Goal: Complete application form: Complete application form

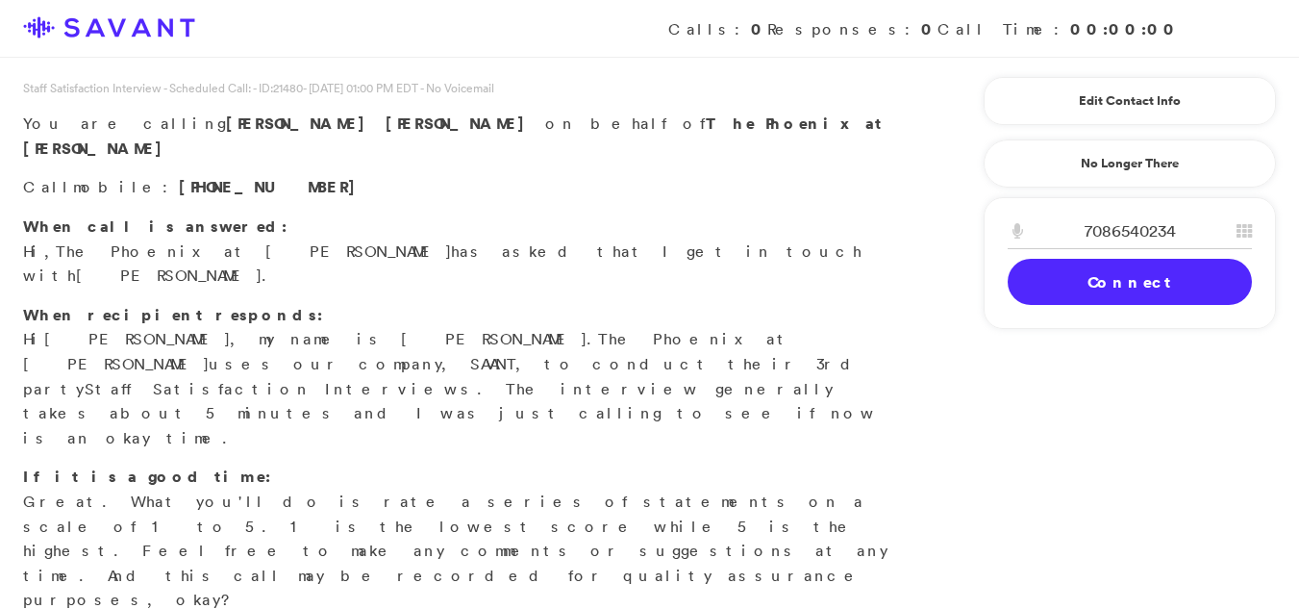
click at [1174, 287] on link "Connect" at bounding box center [1130, 282] width 244 height 46
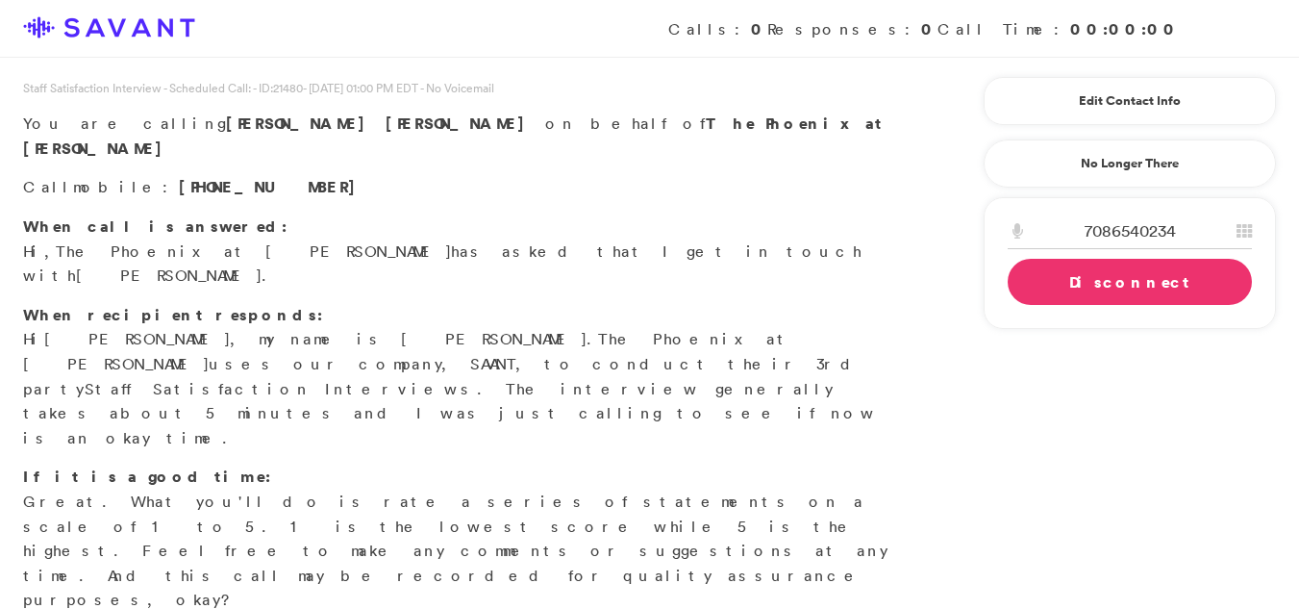
scroll to position [60, 0]
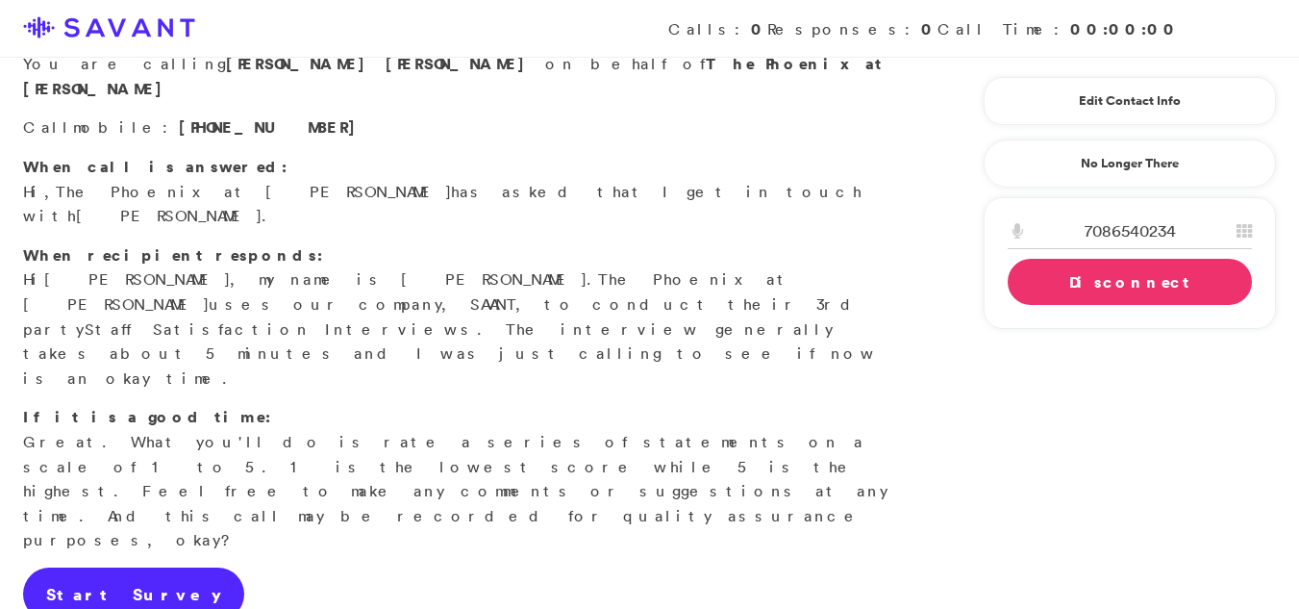
click at [74, 567] on link "Start Survey" at bounding box center [133, 594] width 221 height 54
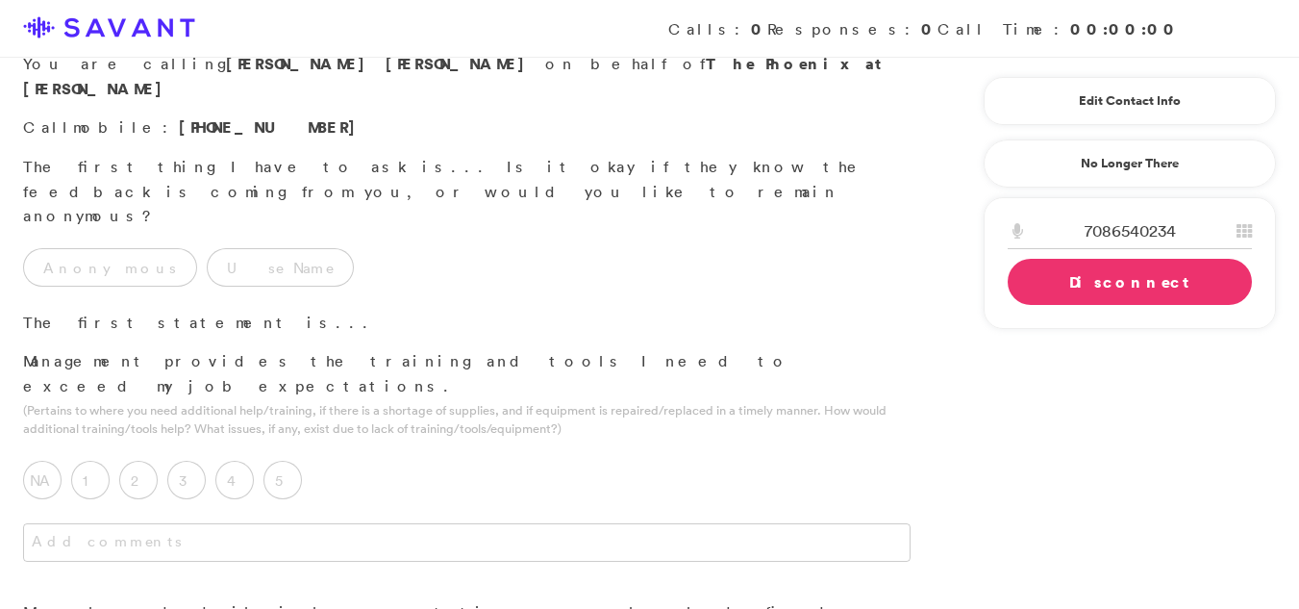
scroll to position [0, 0]
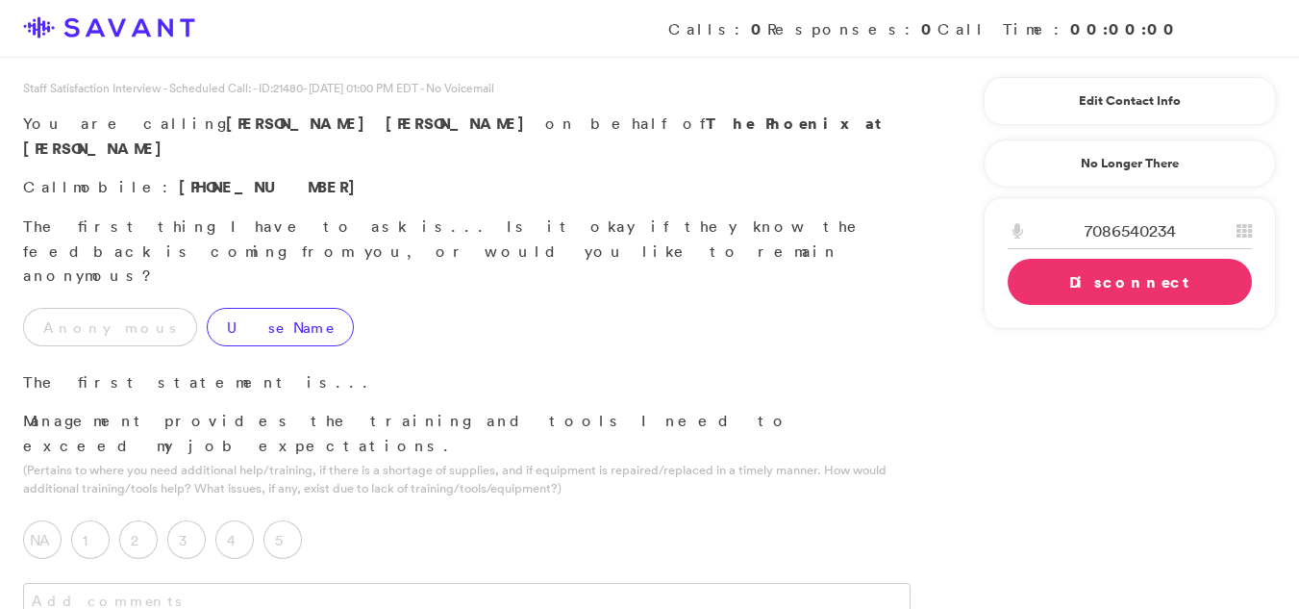
click at [207, 308] on label "Use Name" at bounding box center [280, 327] width 147 height 38
click at [289, 520] on label "5" at bounding box center [283, 539] width 38 height 38
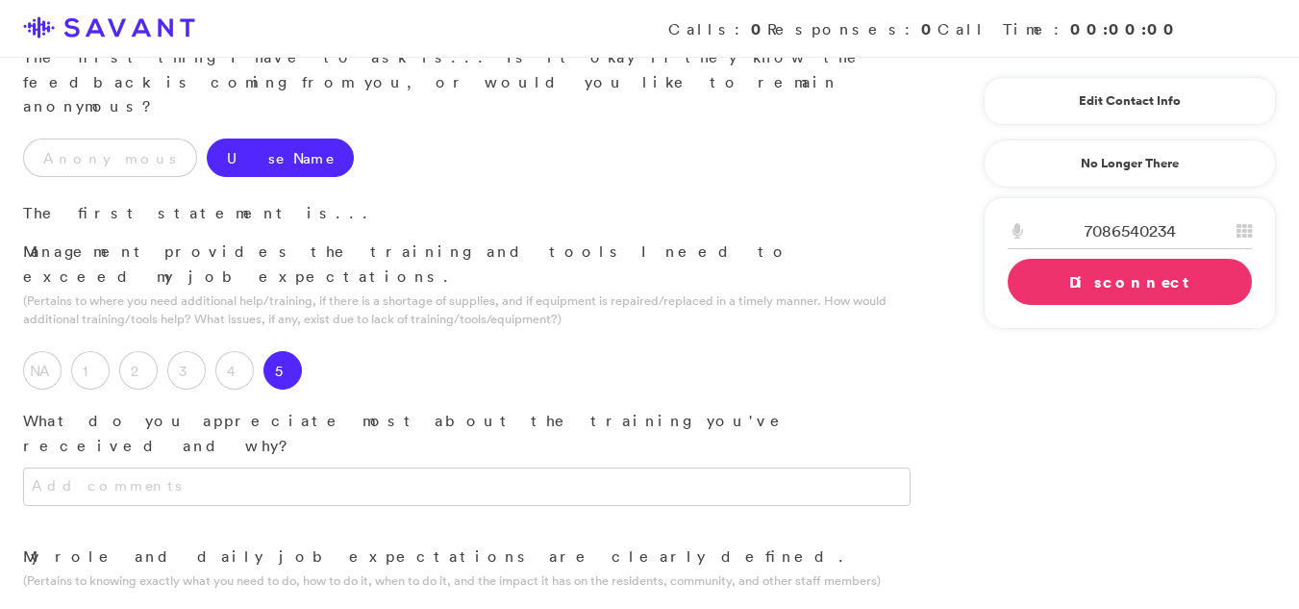
scroll to position [179, 0]
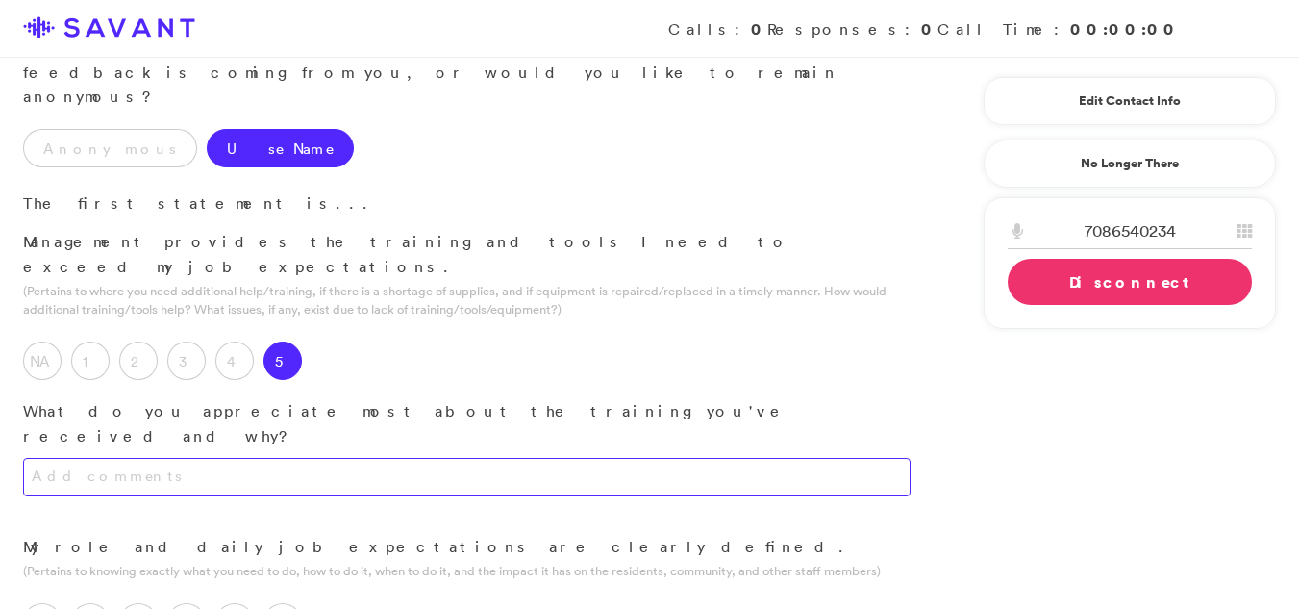
click at [404, 458] on textarea at bounding box center [467, 477] width 888 height 38
click at [353, 458] on textarea "I appreciate taht the training was very through." at bounding box center [467, 477] width 888 height 38
type textarea "I appreciate that the training was very thorough."
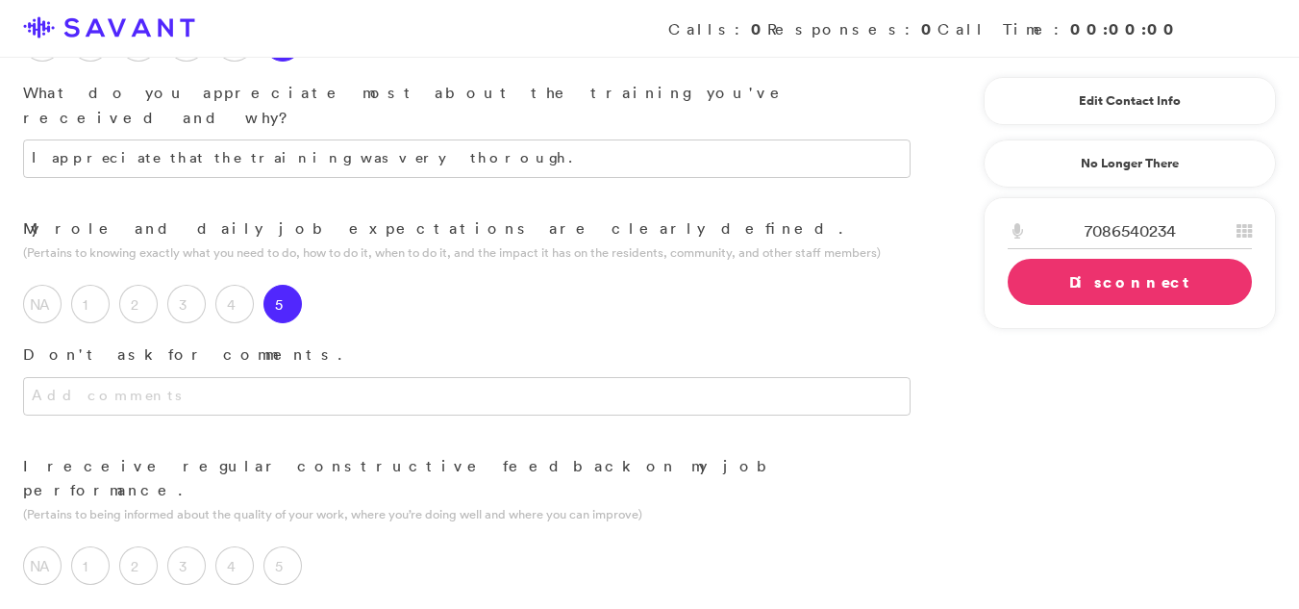
scroll to position [502, 0]
click at [276, 542] on label "5" at bounding box center [283, 561] width 38 height 38
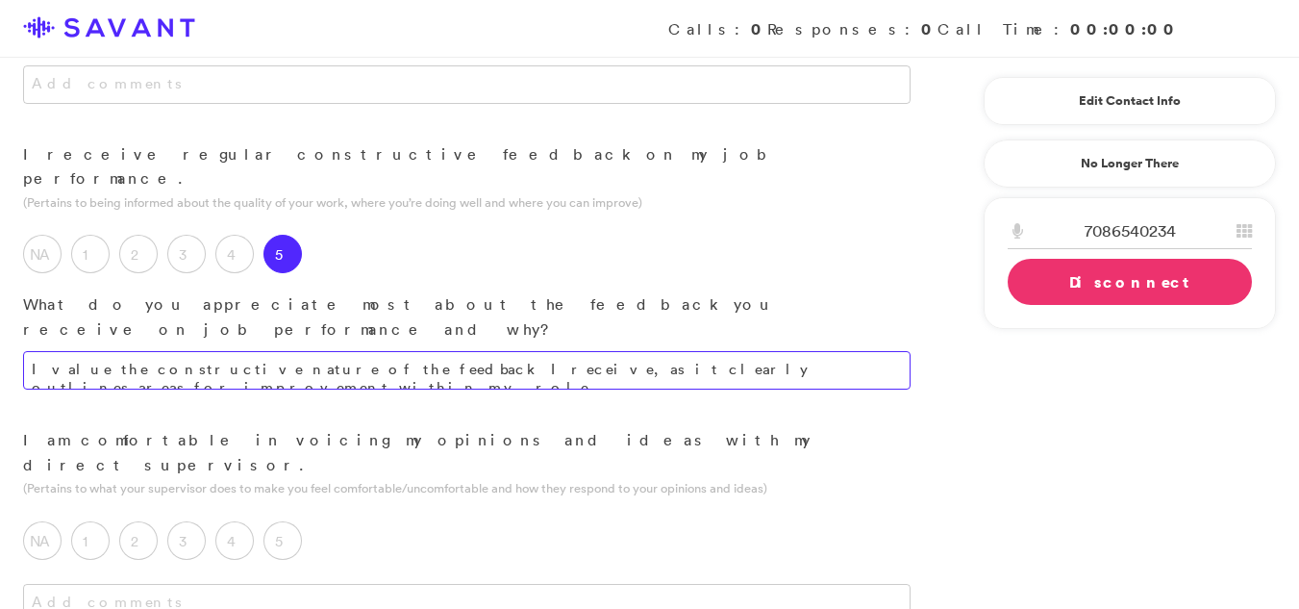
scroll to position [819, 0]
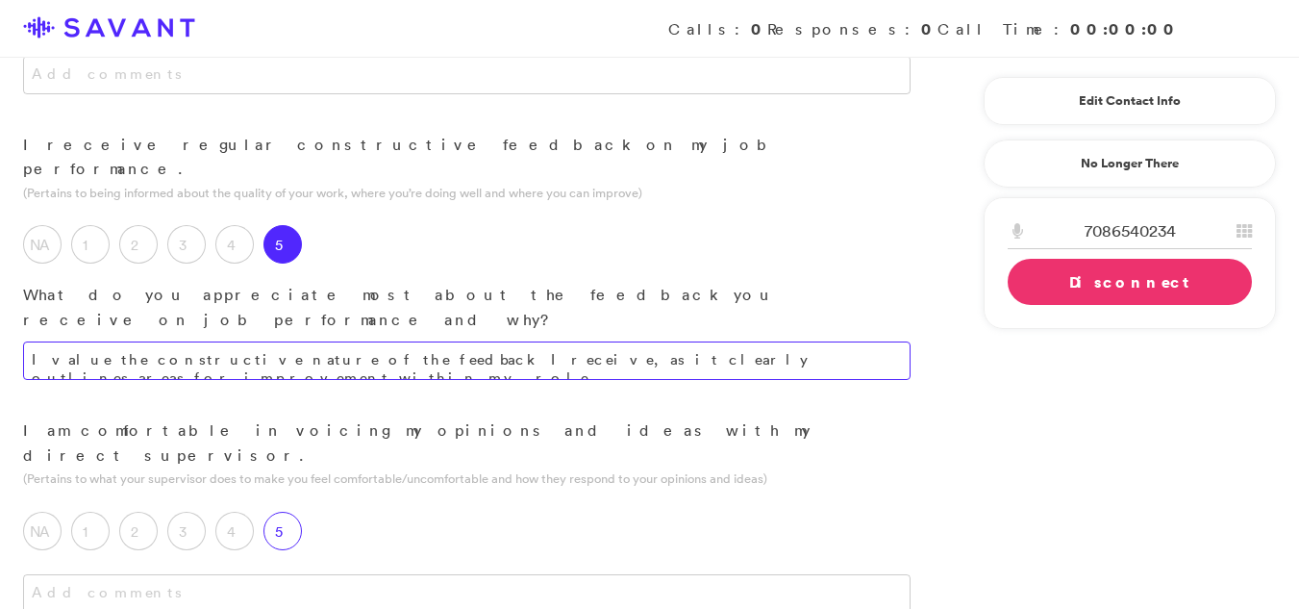
type textarea "I value the constructive nature of the feedback I receive, as it clearly outlin…"
click at [285, 512] on label "5" at bounding box center [283, 531] width 38 height 38
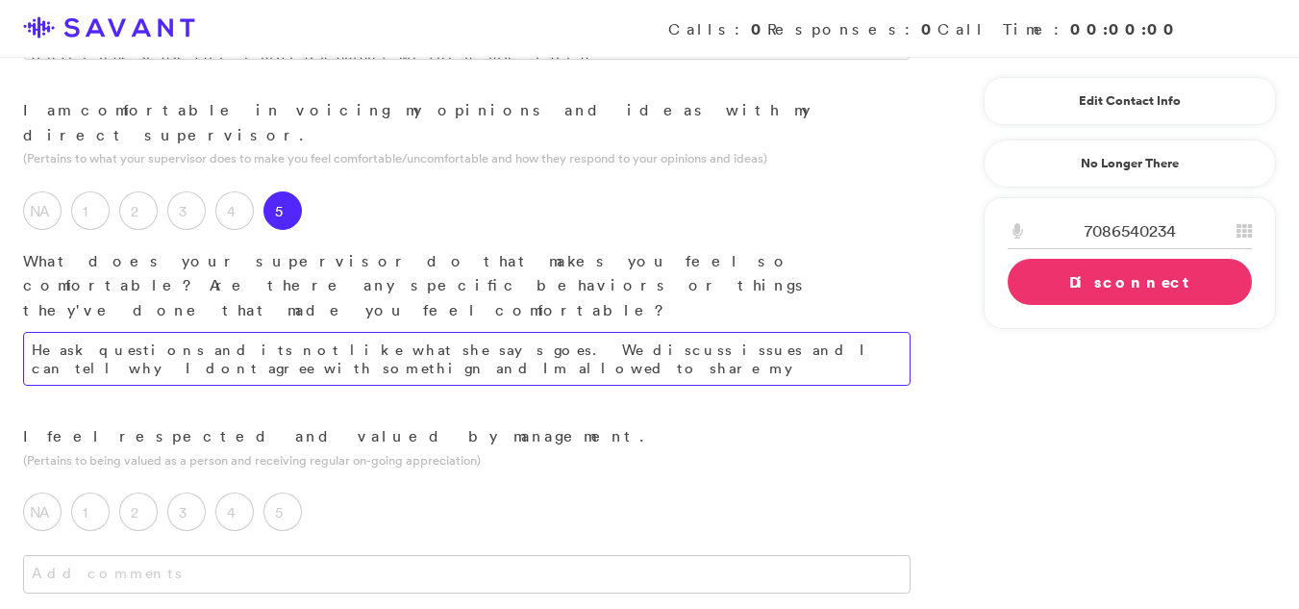
scroll to position [1144, 0]
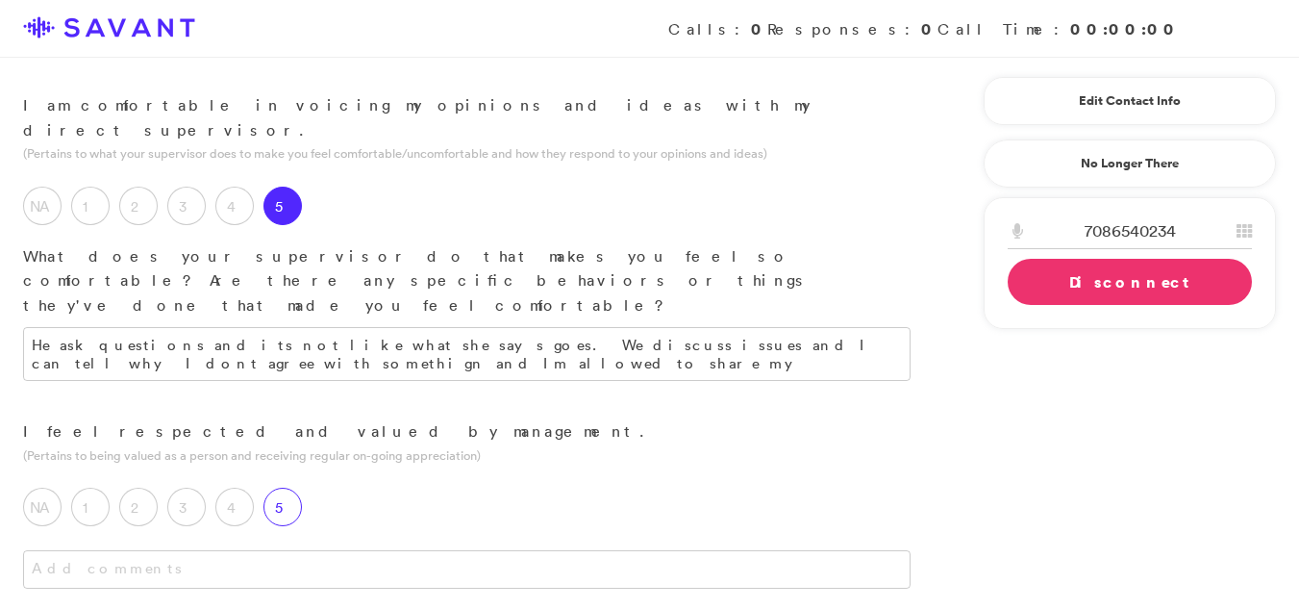
click at [291, 488] on label "5" at bounding box center [283, 507] width 38 height 38
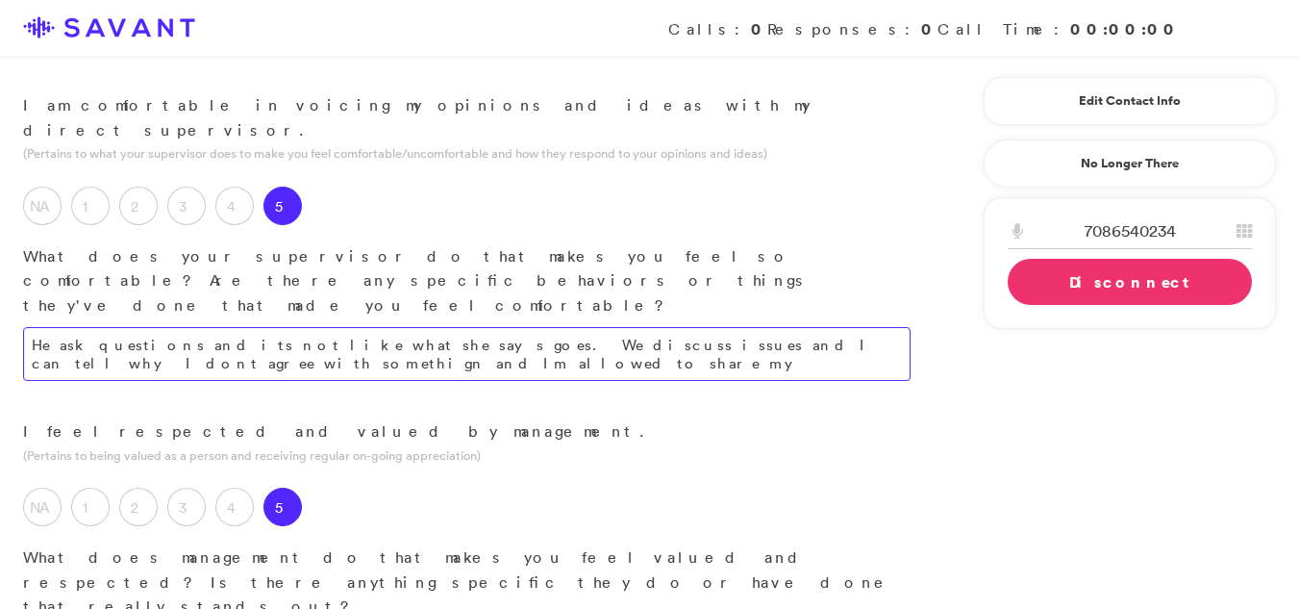
click at [202, 327] on textarea "He ask questions and its not like what she says goes. We discuss issues and I c…" at bounding box center [467, 354] width 888 height 54
type textarea "He poses questions, and decisions are not solely based on her input. We engage …"
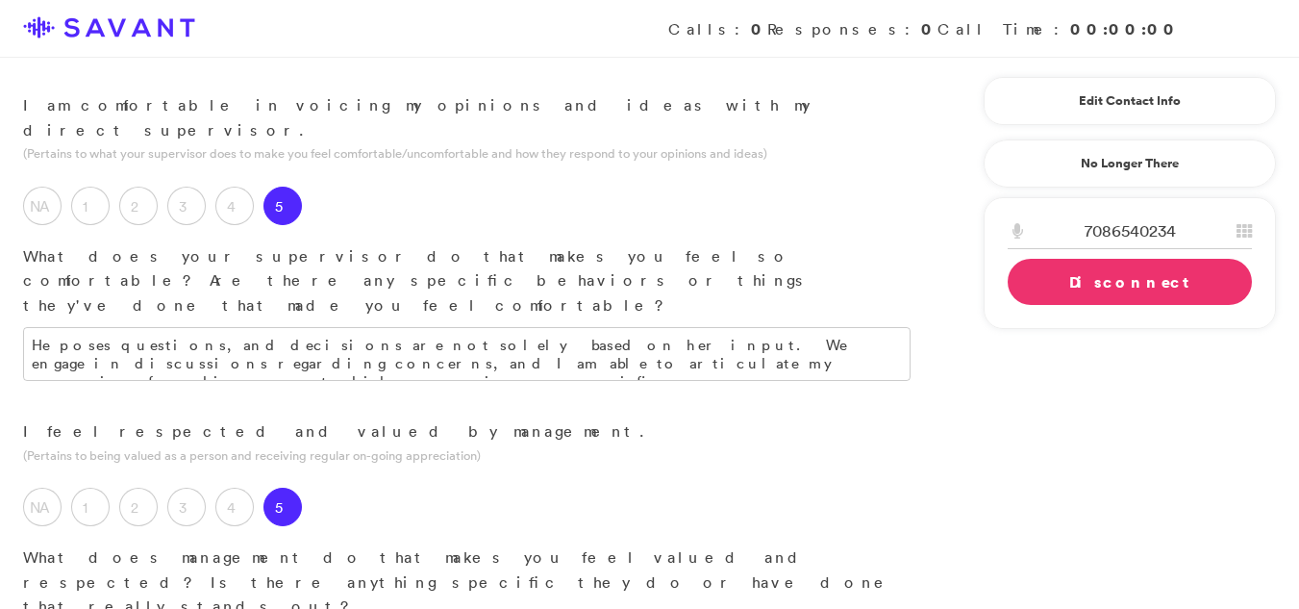
click at [339, 419] on div "I feel respected and valued by management. (Pertains to being valued as a perso…" at bounding box center [467, 562] width 934 height 287
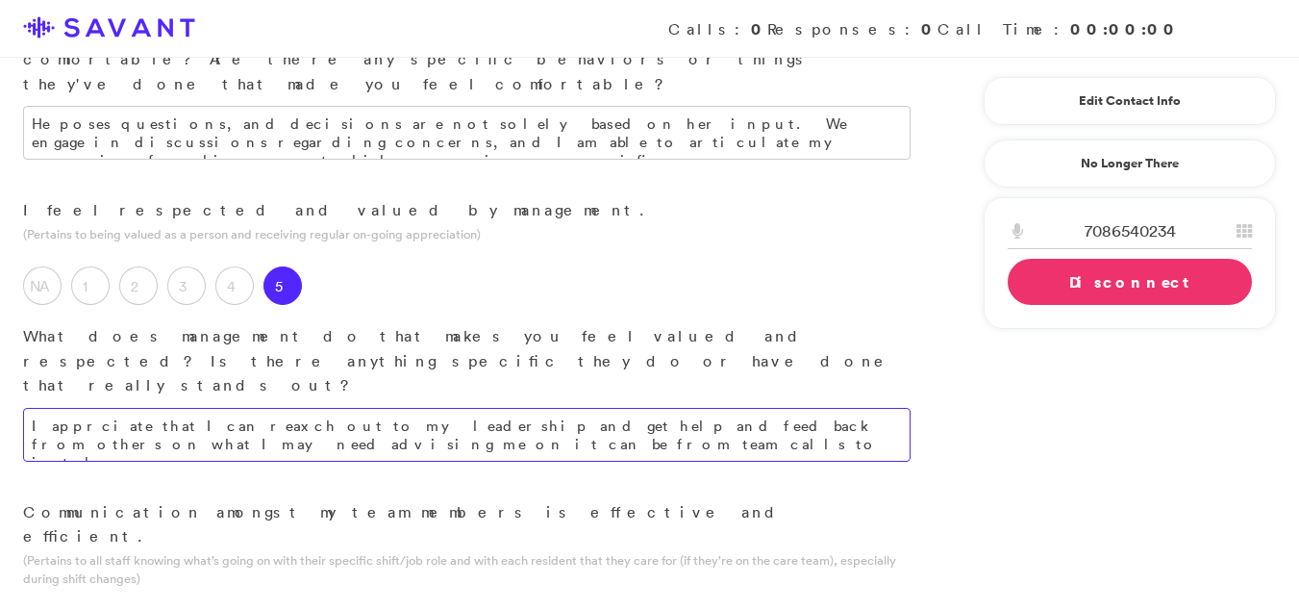
scroll to position [1375, 0]
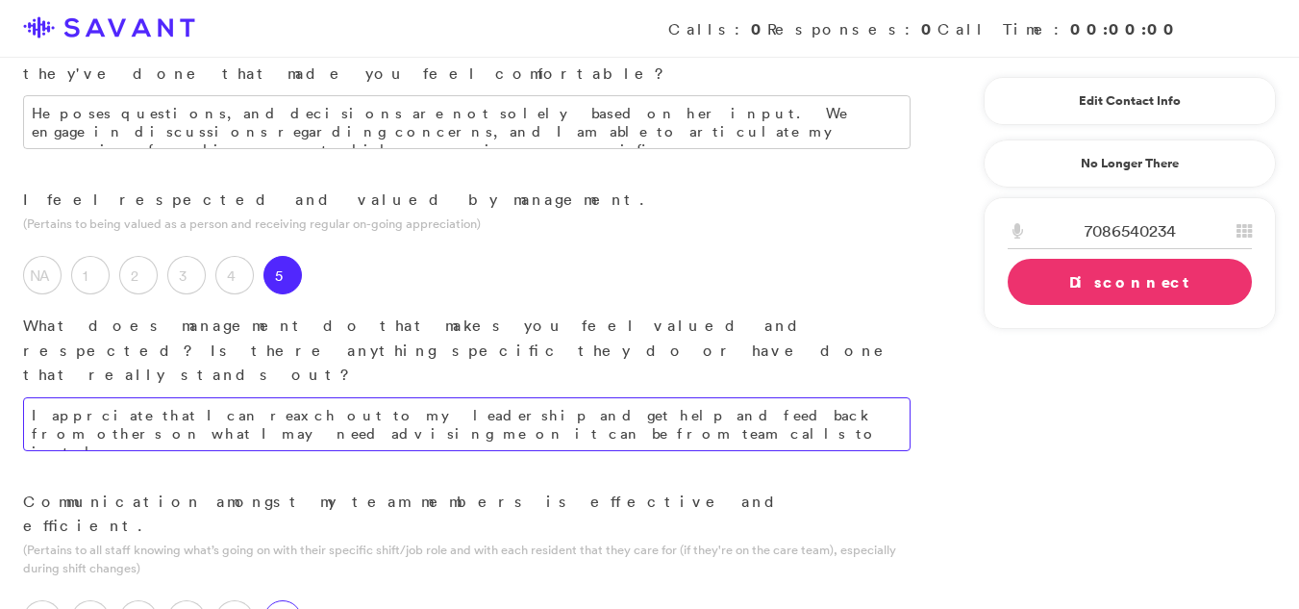
type textarea "I apprciate that I can reaxch out to my leadership and get help and feed back f…"
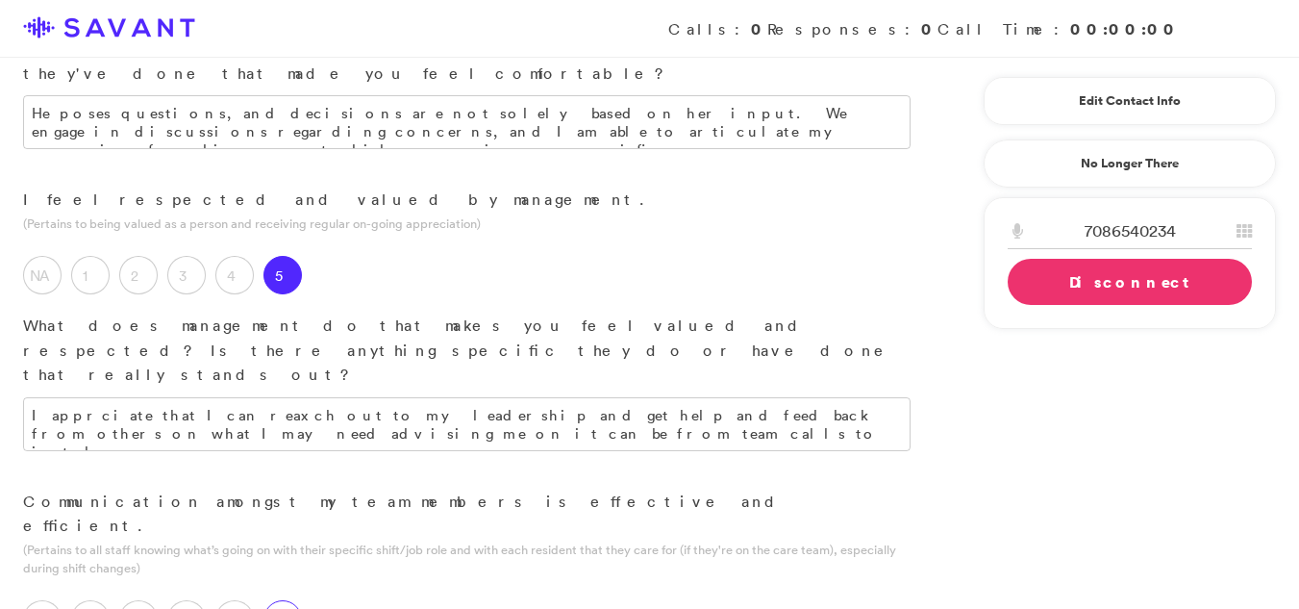
click at [277, 600] on label "5" at bounding box center [283, 619] width 38 height 38
type textarea "We maintain open communication channels, fostering a collaborative atmosphere. …"
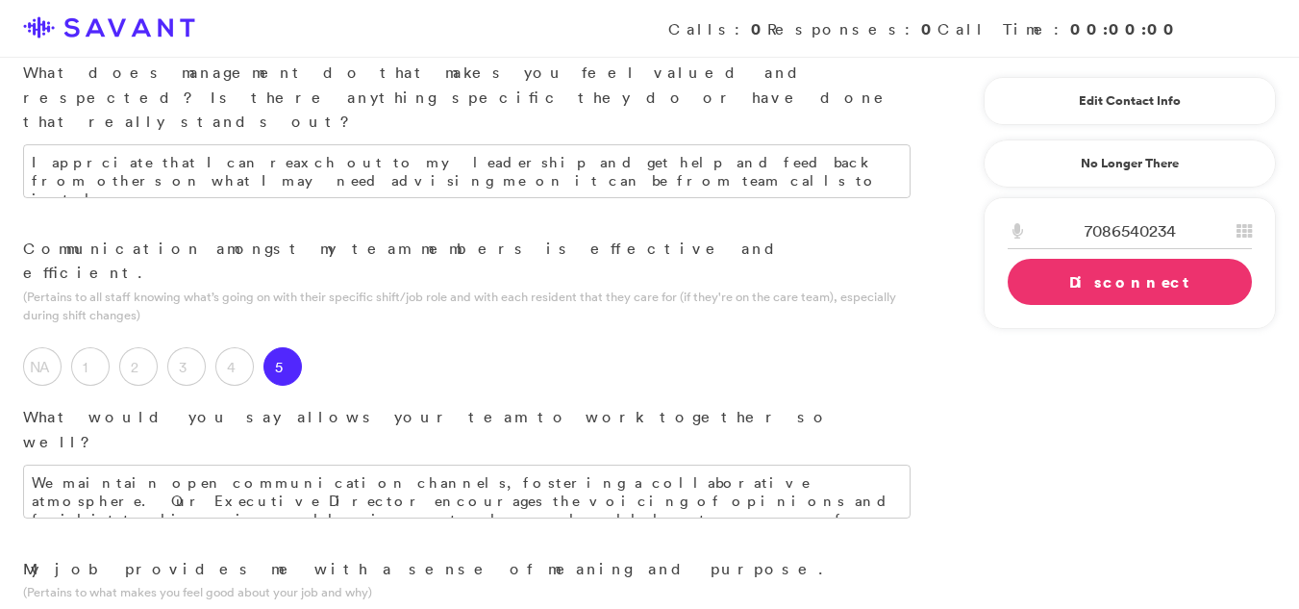
scroll to position [1644, 0]
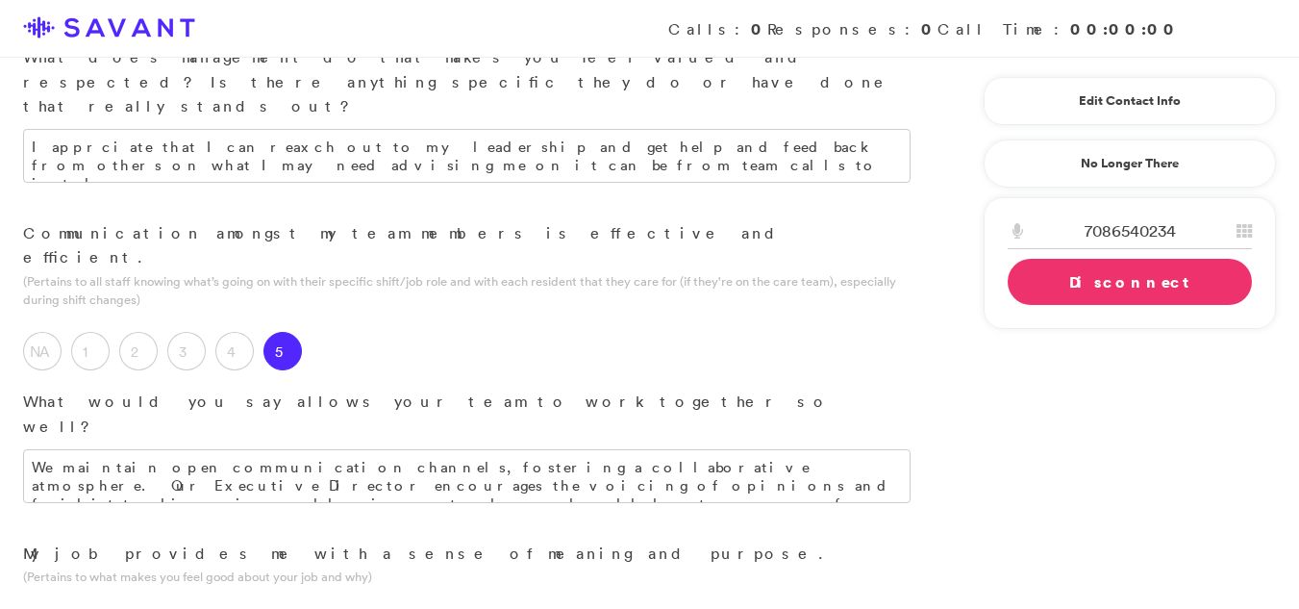
drag, startPoint x: 625, startPoint y: 424, endPoint x: 152, endPoint y: 435, distance: 473.3
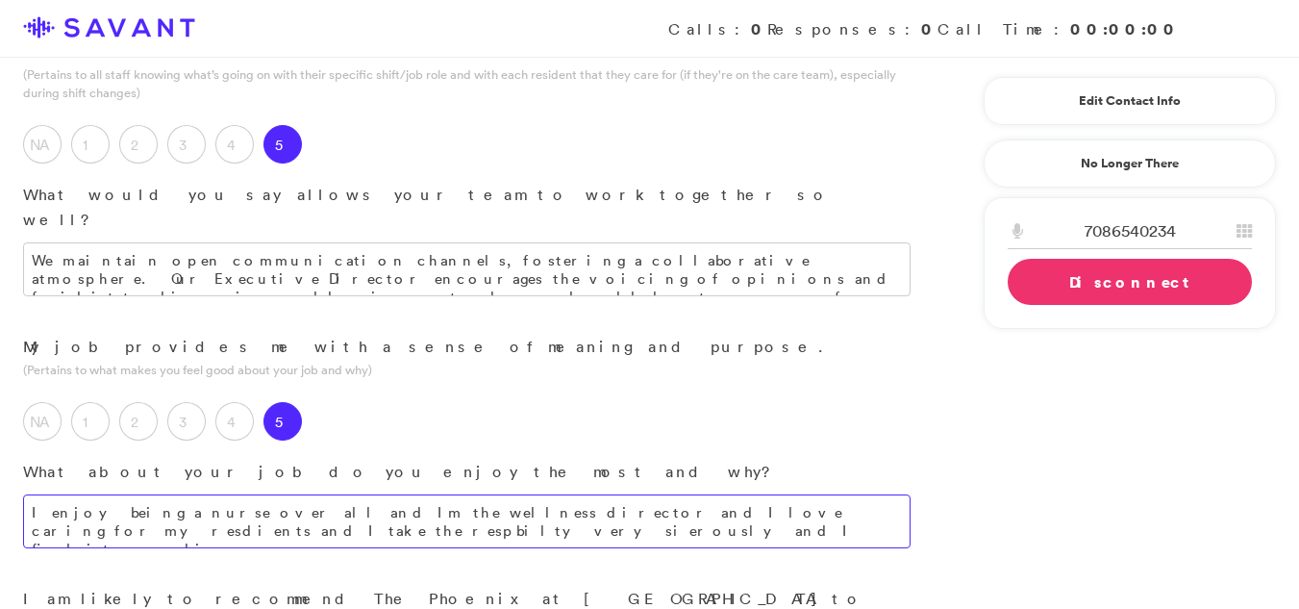
type textarea "I enjoy being a nurse over all and Im the wellness director and I love caring f…"
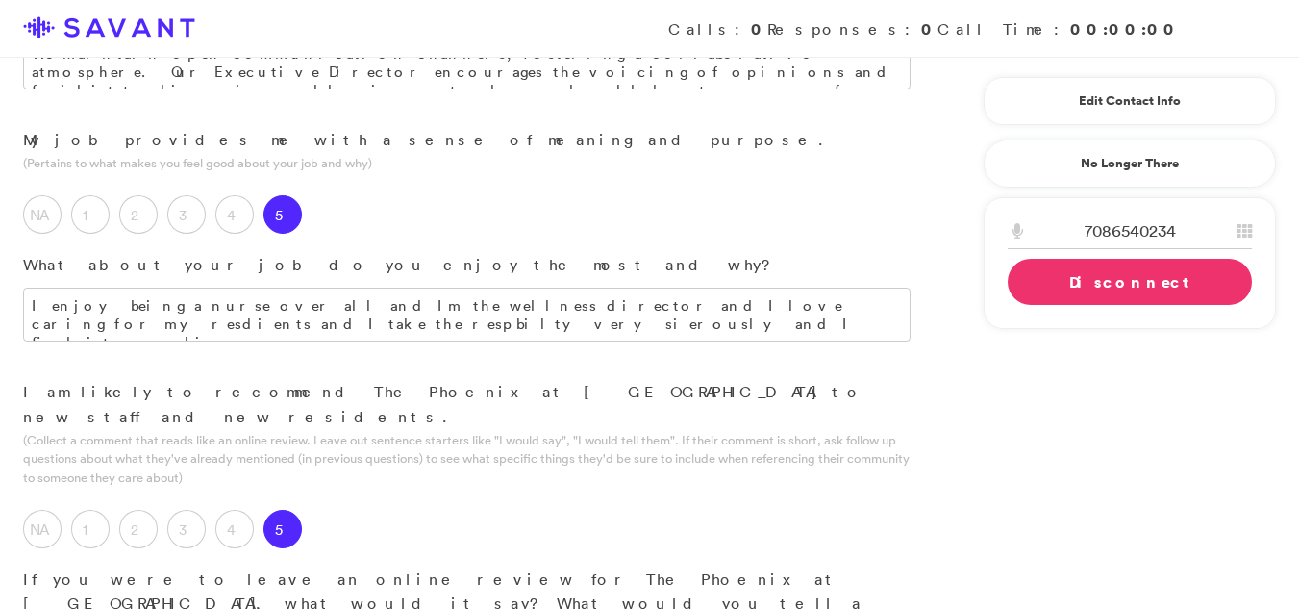
scroll to position [2084, 0]
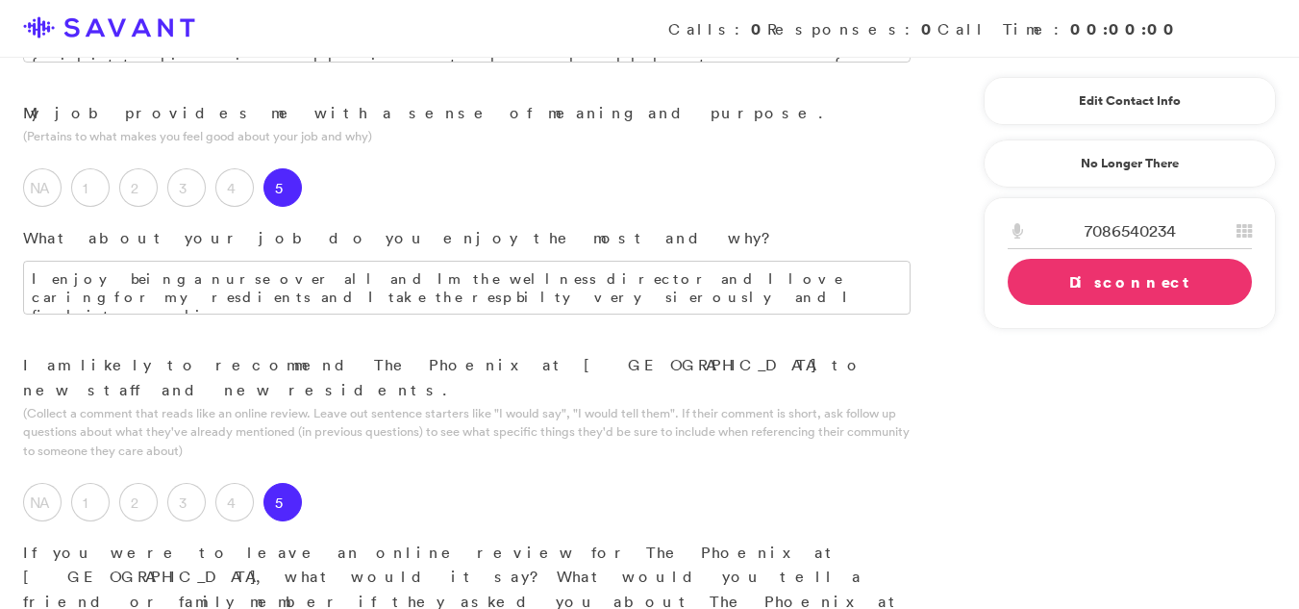
type textarea "The community is ware,welcoming, and lovng. The staff from the top to the botto…"
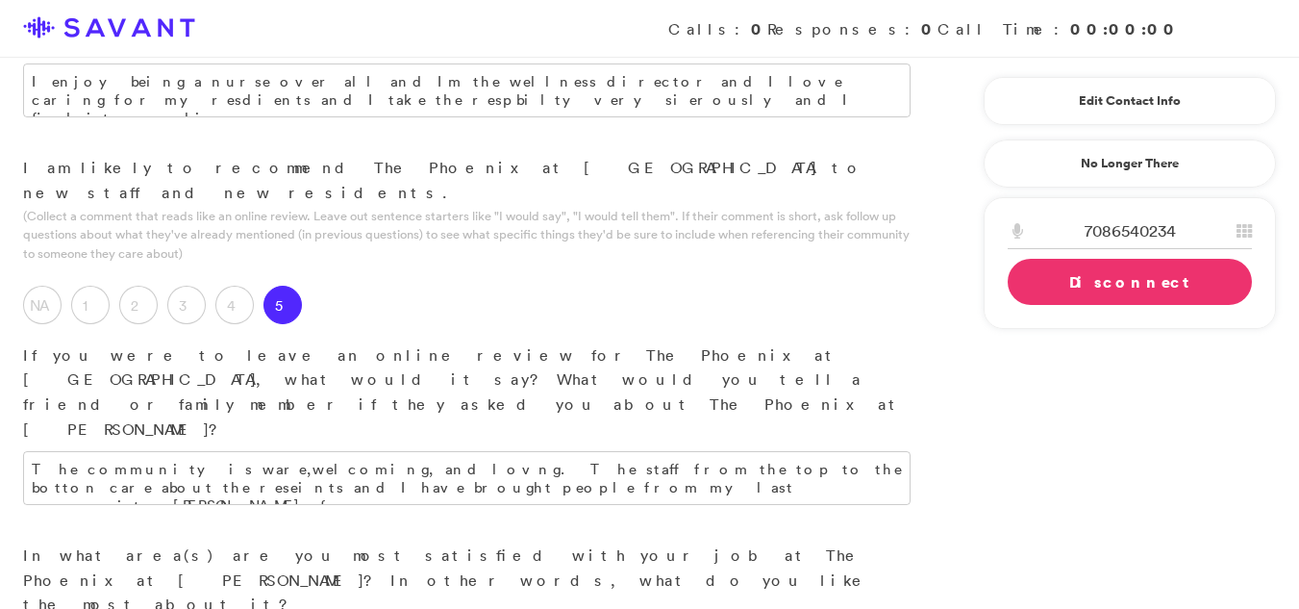
scroll to position [2303, 0]
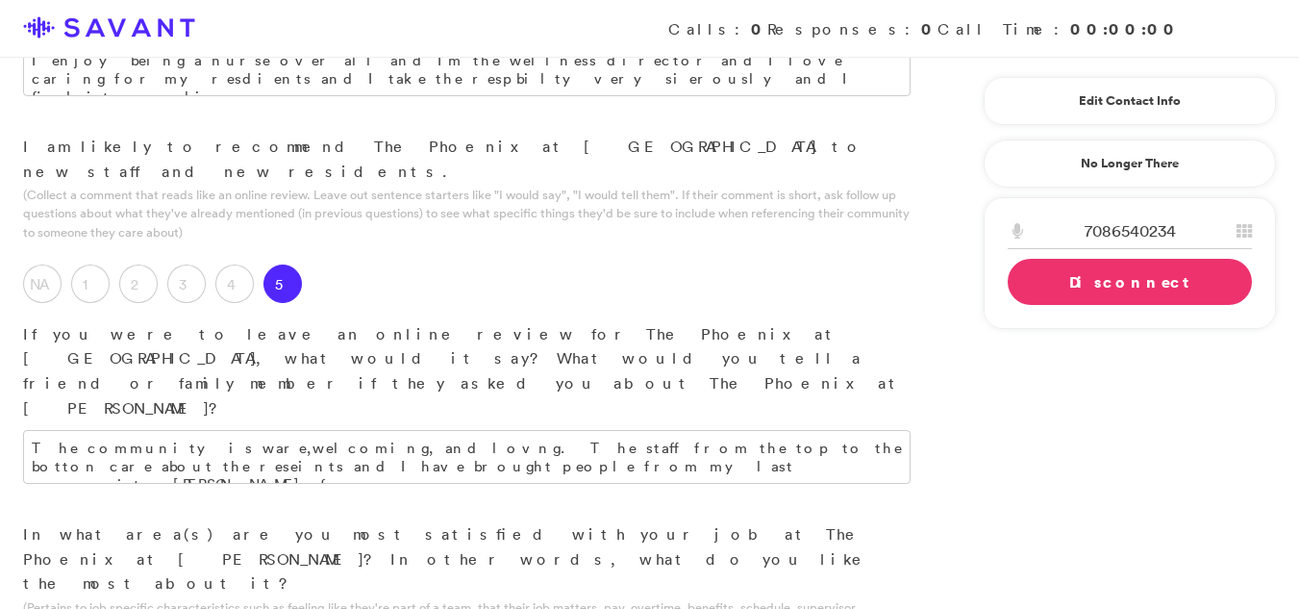
type textarea "What I like the most about the community over all is the general care and all o…"
click at [1161, 286] on link "Disconnect" at bounding box center [1130, 282] width 244 height 46
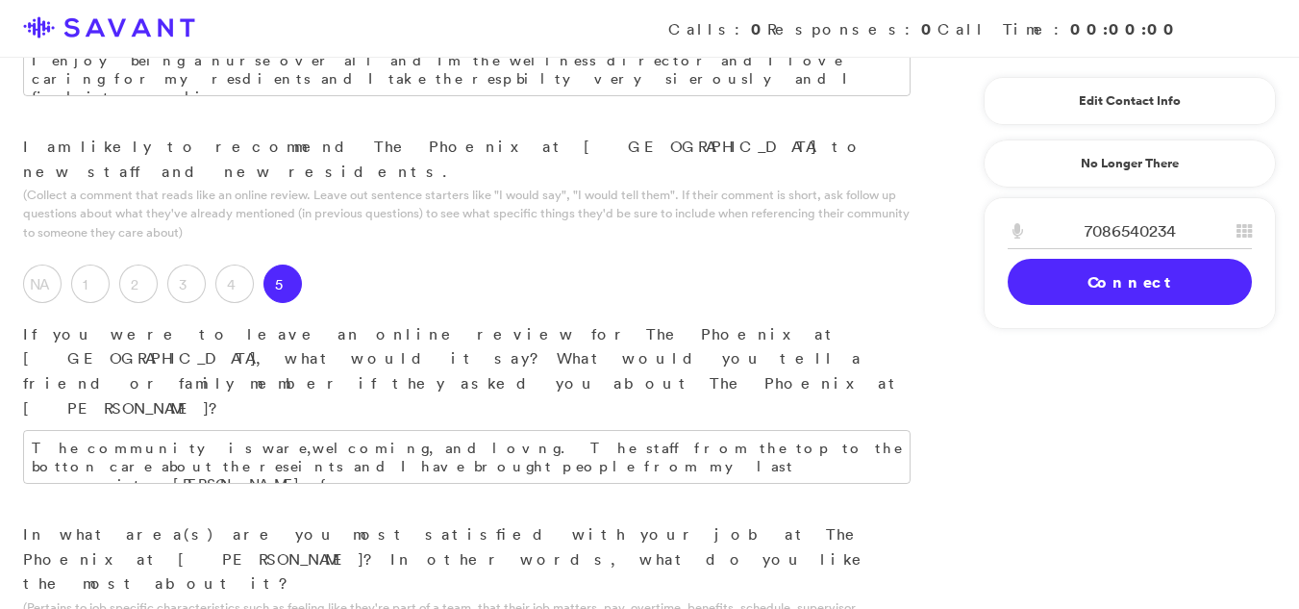
click at [1161, 286] on link "Connect" at bounding box center [1130, 282] width 244 height 46
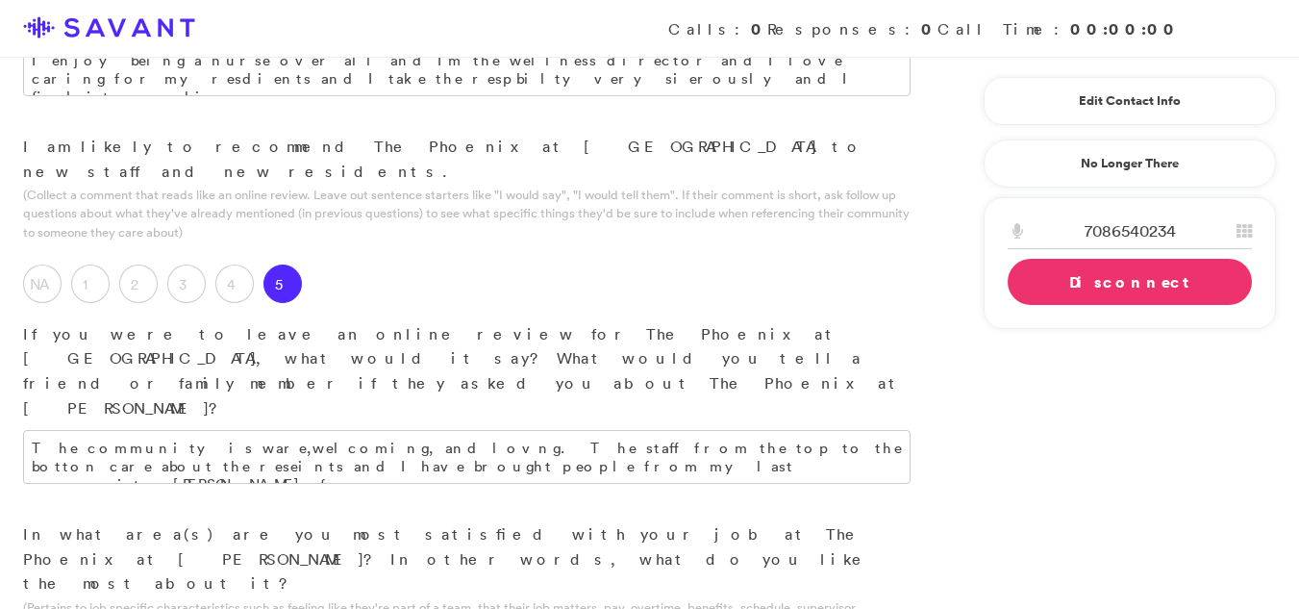
click at [1050, 297] on link "Disconnect" at bounding box center [1130, 282] width 244 height 46
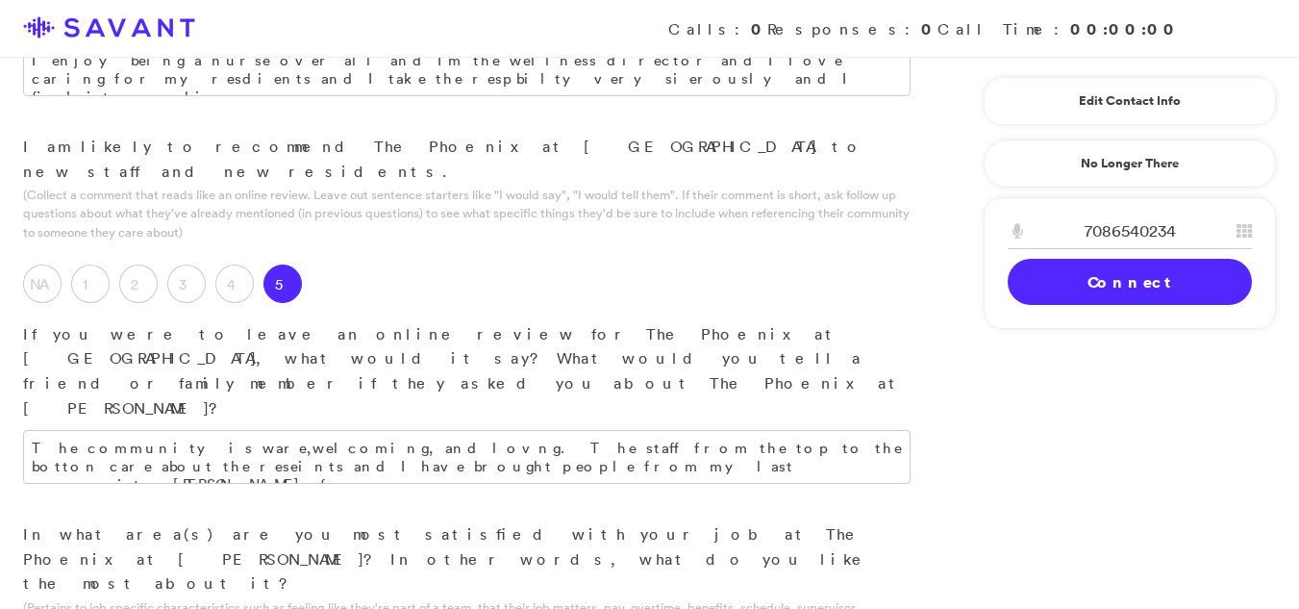
type textarea "There are currently no areas that I believe require improvement."
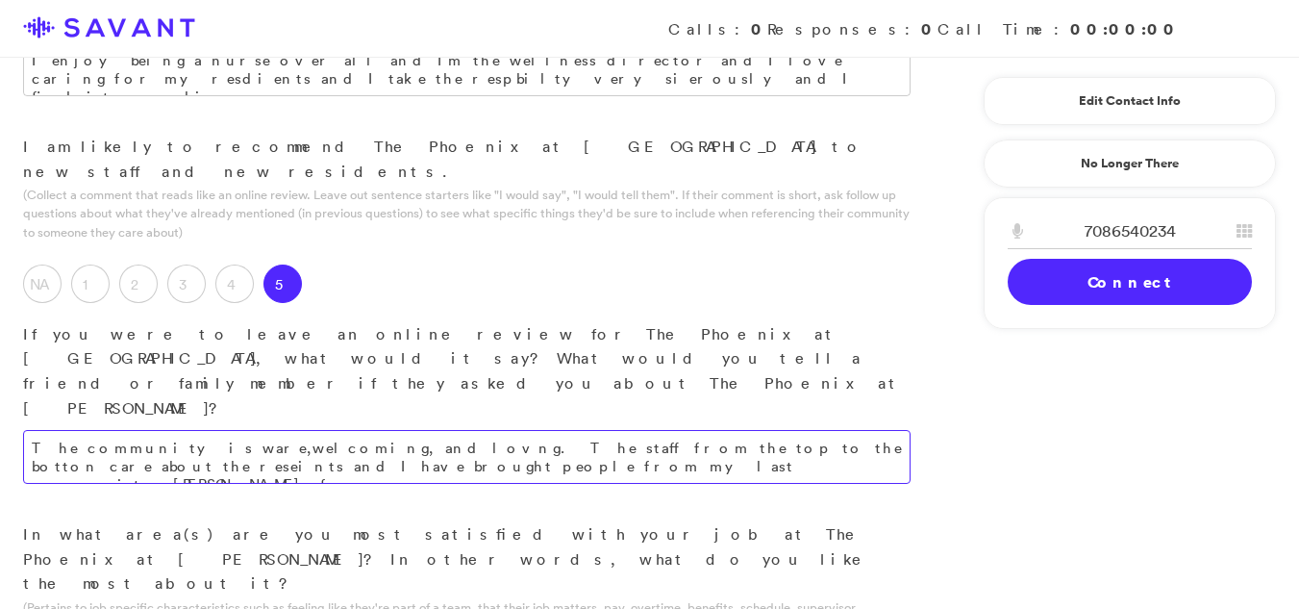
type textarea "Overall, I am most satisfied with the general care provided by the staff at thi…"
click at [290, 430] on textarea "The community is ware,welcoming, and lovng. The staff from the top to the botto…" at bounding box center [467, 457] width 888 height 54
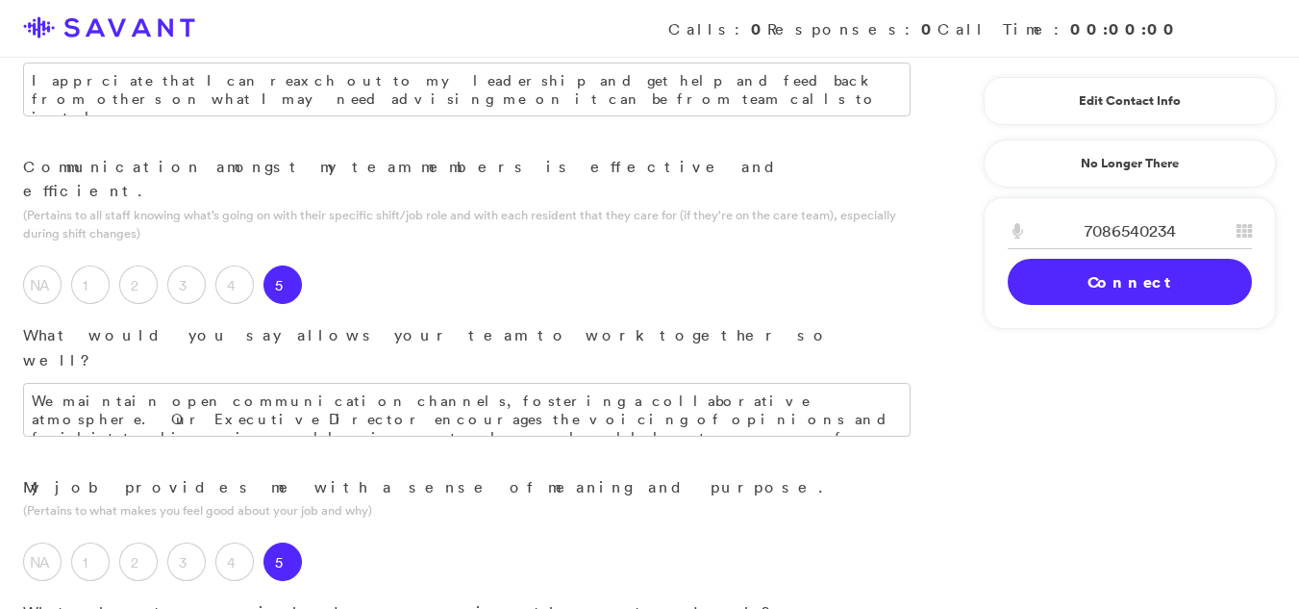
scroll to position [1706, 0]
type textarea "The community is warm, welcoming, and loving. The staff, from top to bottom, ge…"
type textarea "I find my role as a nurse, particularly as the wellness director, to be highly …"
click at [1298, 15] on div "Calls: 0 Responses: 0 Call Time: 00:00:00" at bounding box center [649, 29] width 1299 height 58
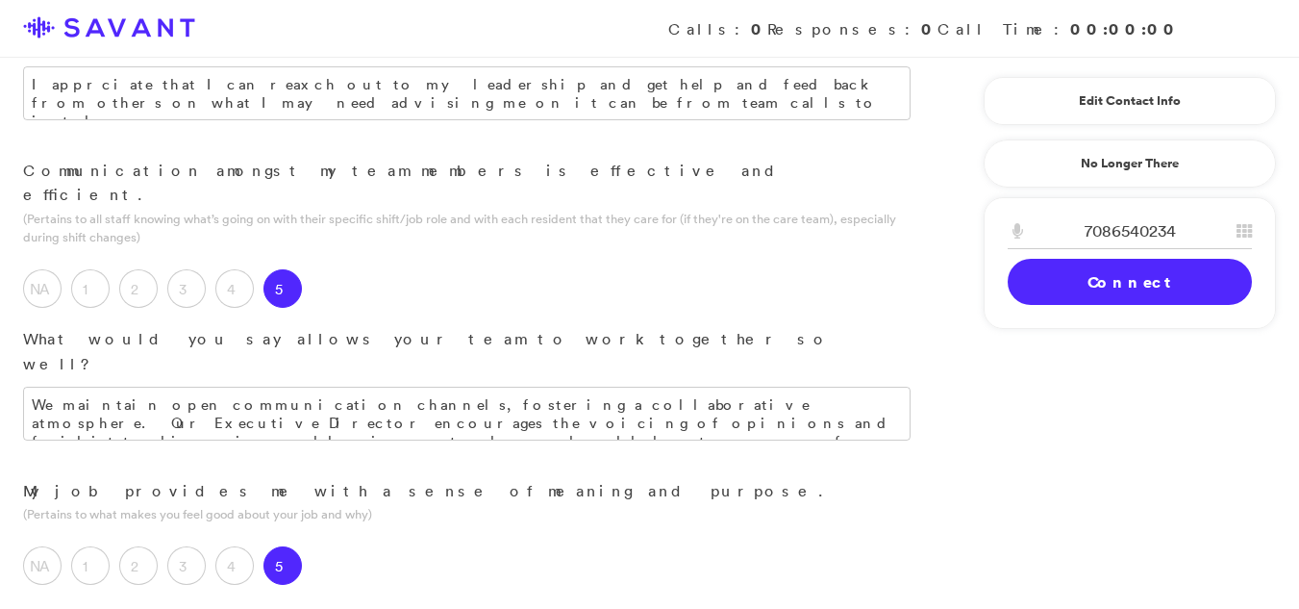
click at [1298, 15] on div "Calls: 0 Responses: 0 Call Time: 00:00:00" at bounding box center [649, 29] width 1299 height 58
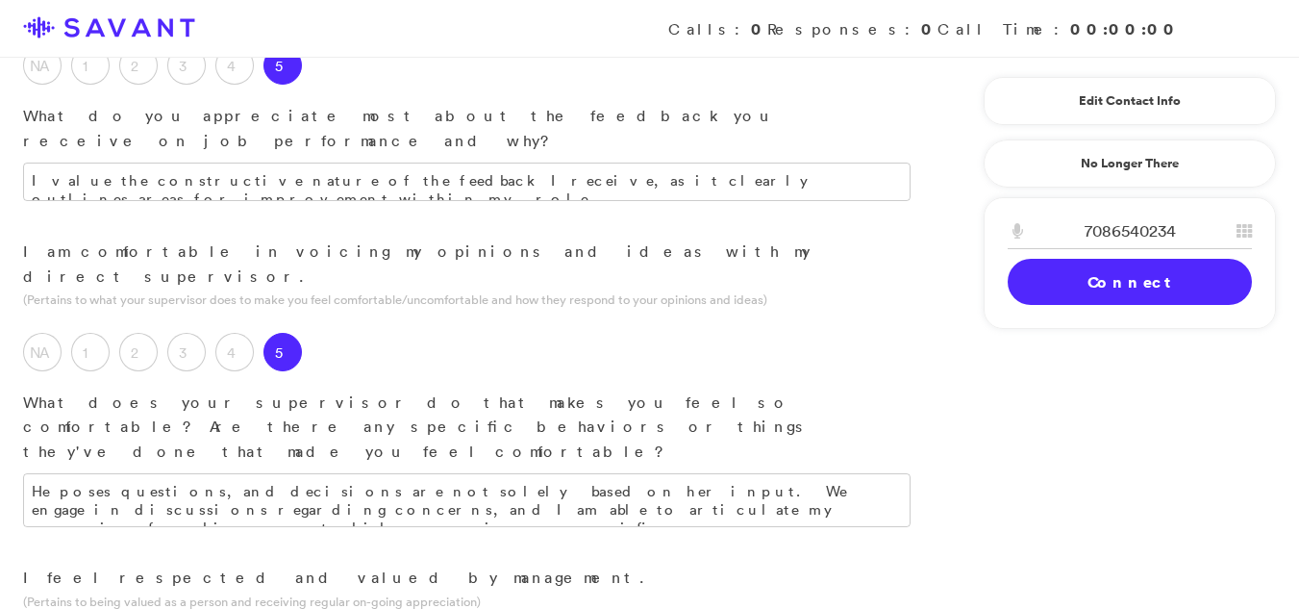
scroll to position [820, 0]
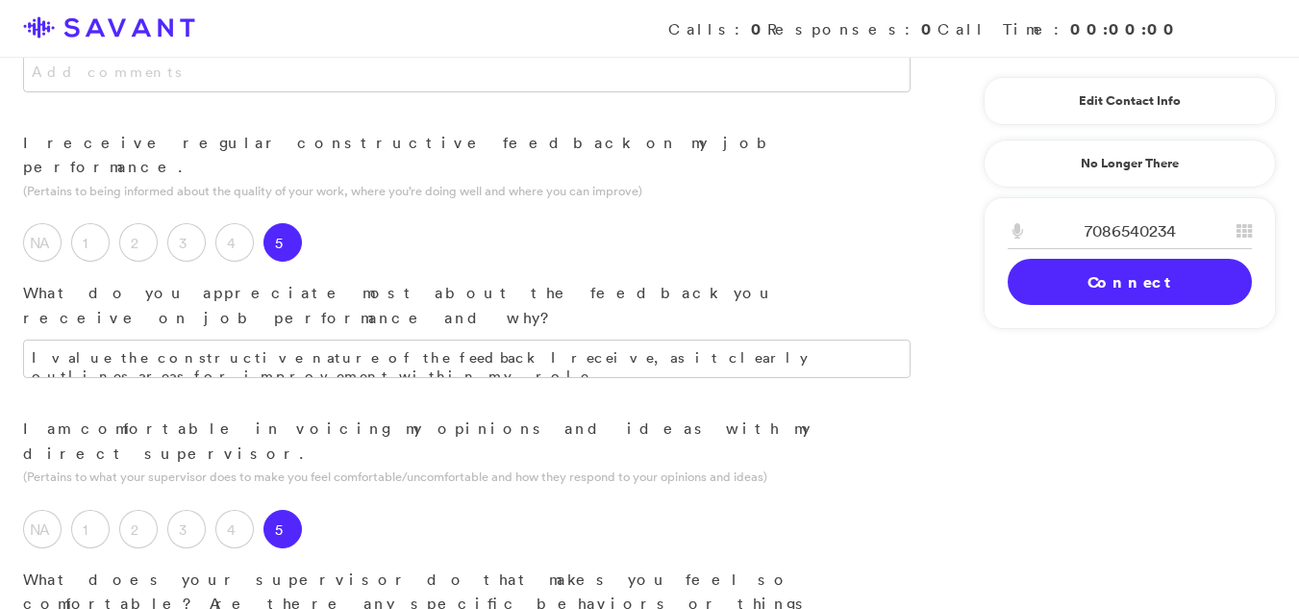
paste textarea "talk about our concerns, and I am able to explain"
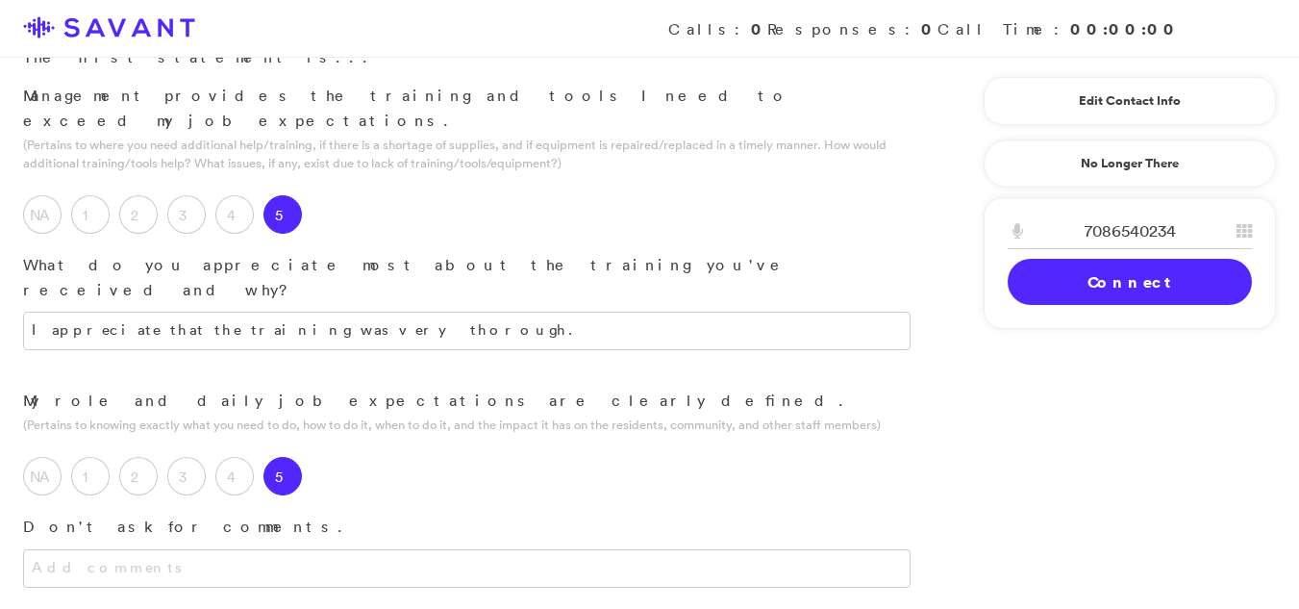
scroll to position [0, 0]
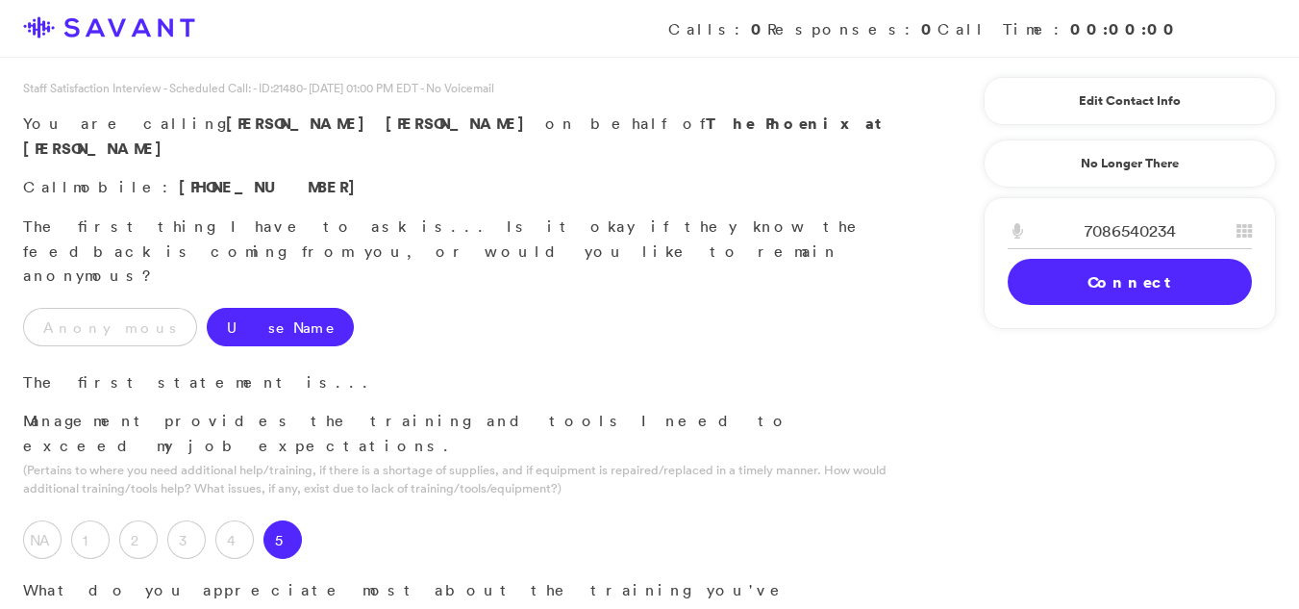
type textarea "She poses questions, and decisions are not solely based on her input. We talk a…"
drag, startPoint x: 1292, startPoint y: 79, endPoint x: 1249, endPoint y: 365, distance: 288.8
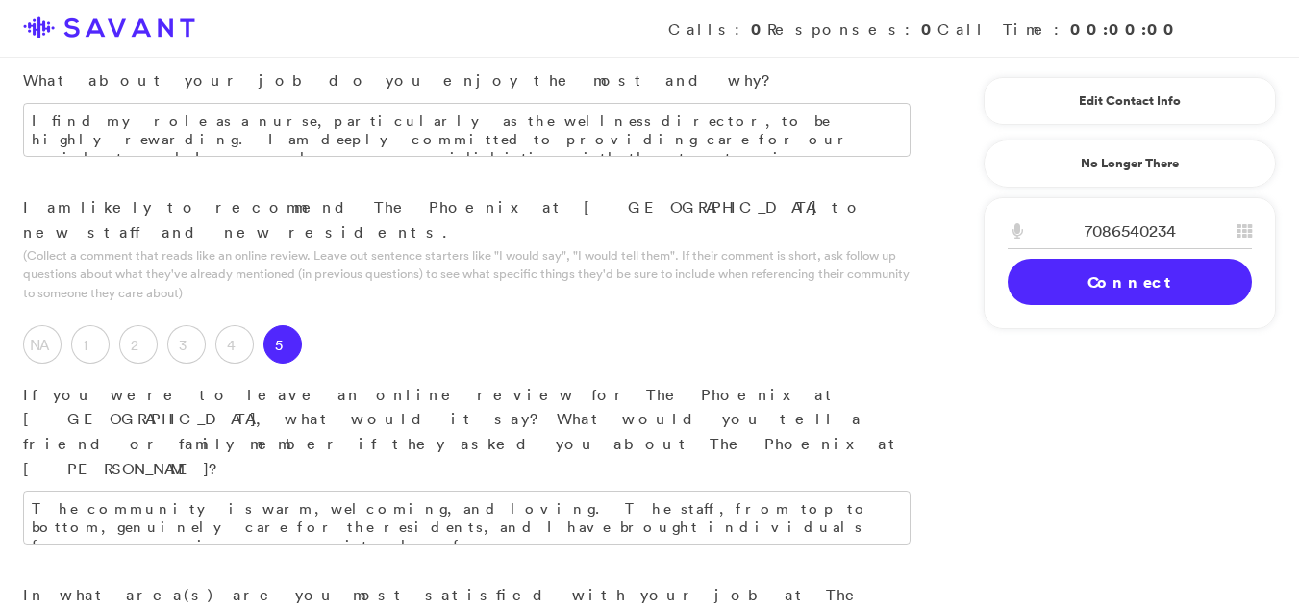
scroll to position [2572, 0]
